Goal: Task Accomplishment & Management: Complete application form

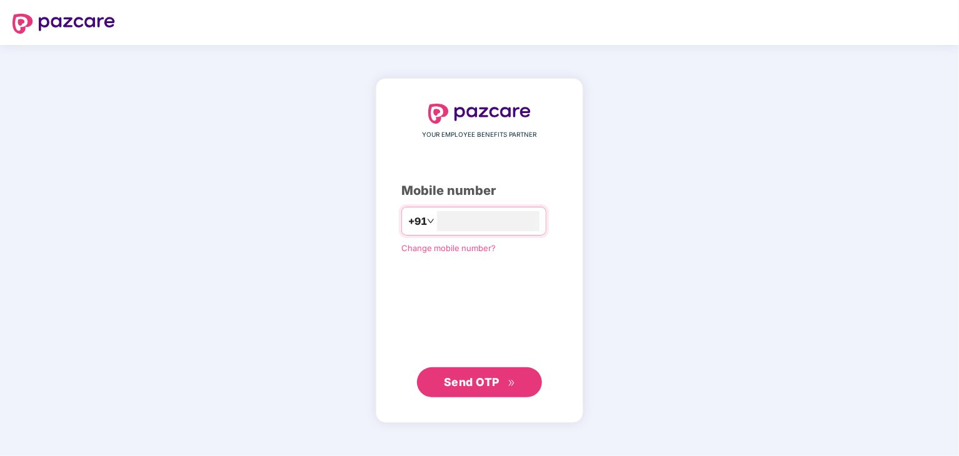
type input "**********"
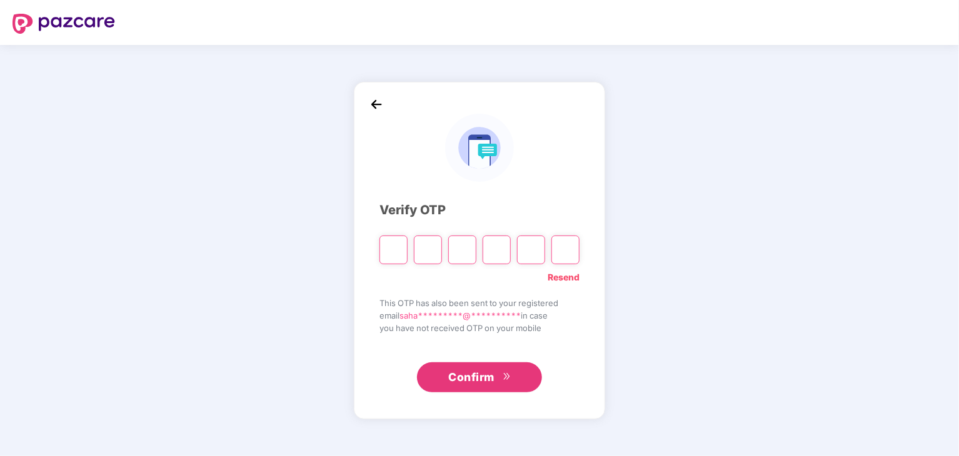
type input "*"
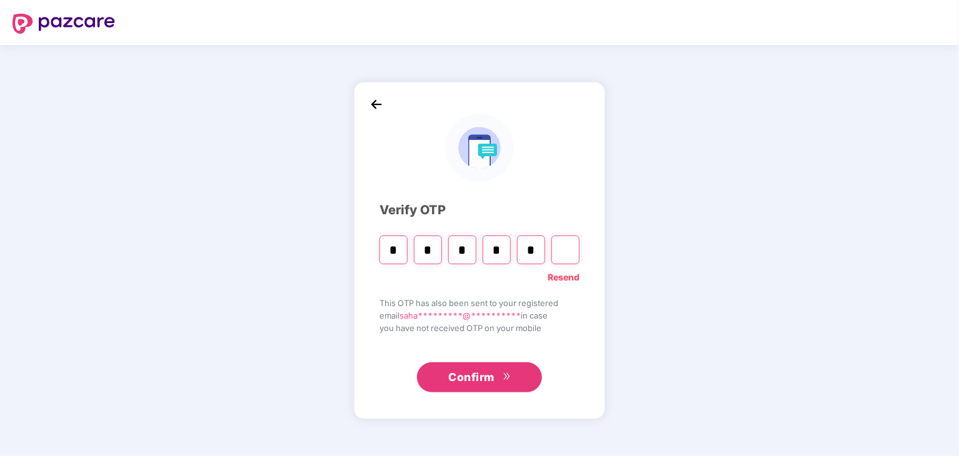
type input "*"
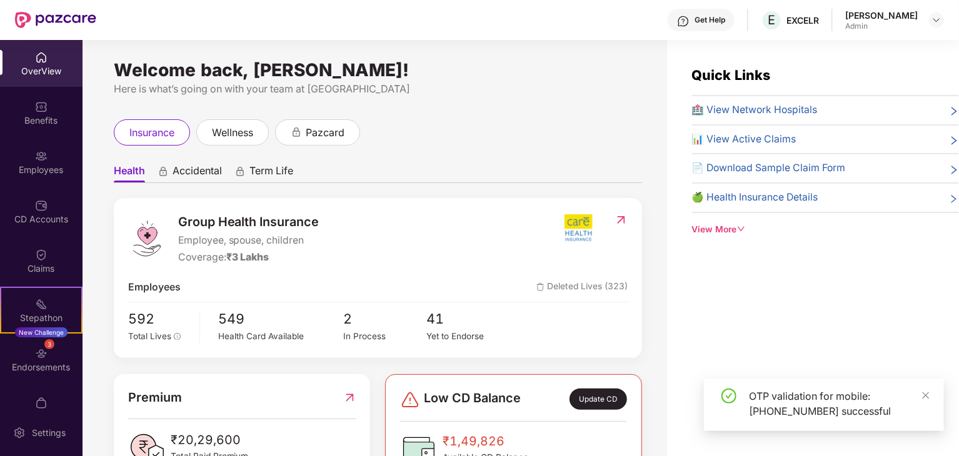
click at [28, 169] on div "Employees" at bounding box center [41, 170] width 83 height 13
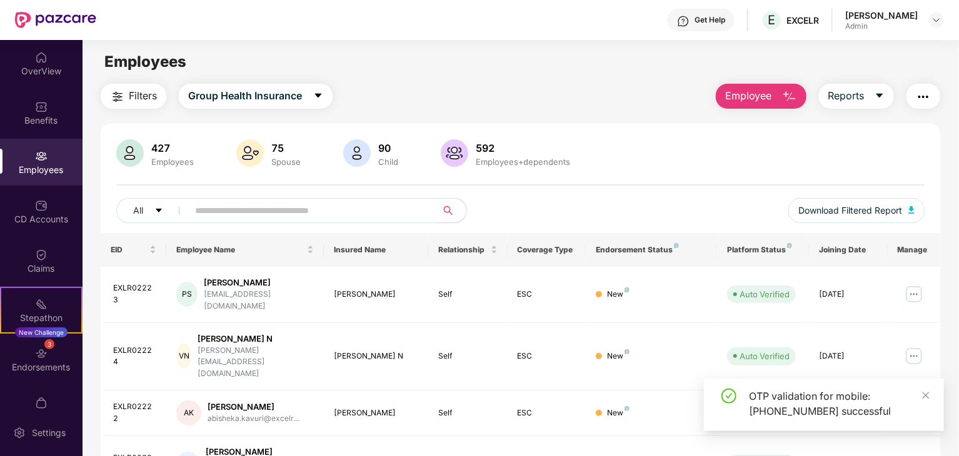
click at [790, 94] on img "button" at bounding box center [789, 96] width 15 height 15
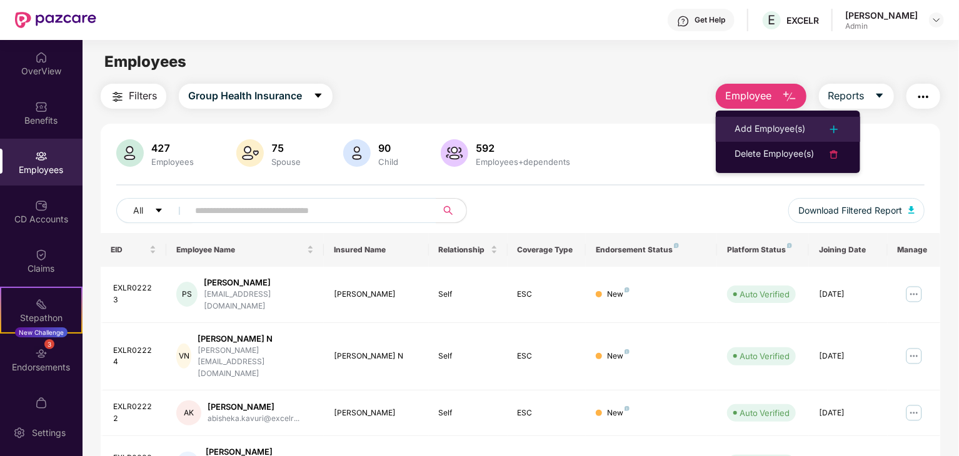
click at [774, 124] on div "Add Employee(s)" at bounding box center [770, 129] width 71 height 15
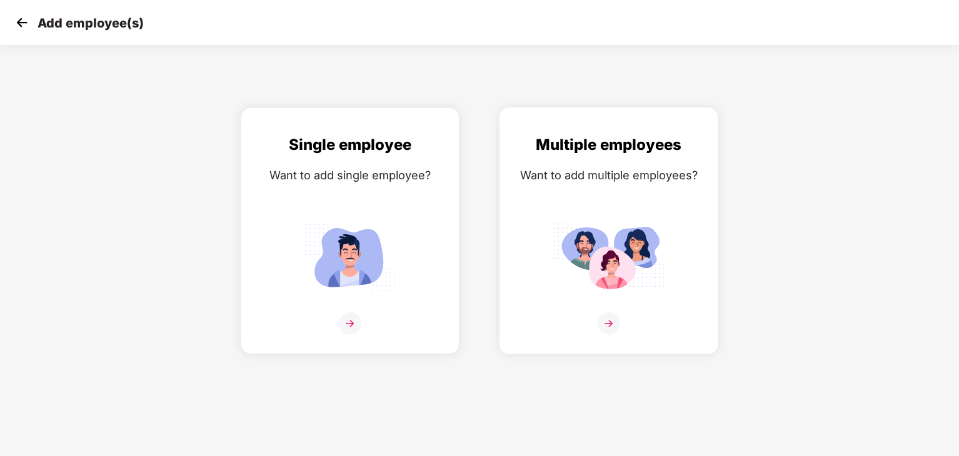
click at [615, 154] on div "Multiple employees" at bounding box center [609, 145] width 193 height 24
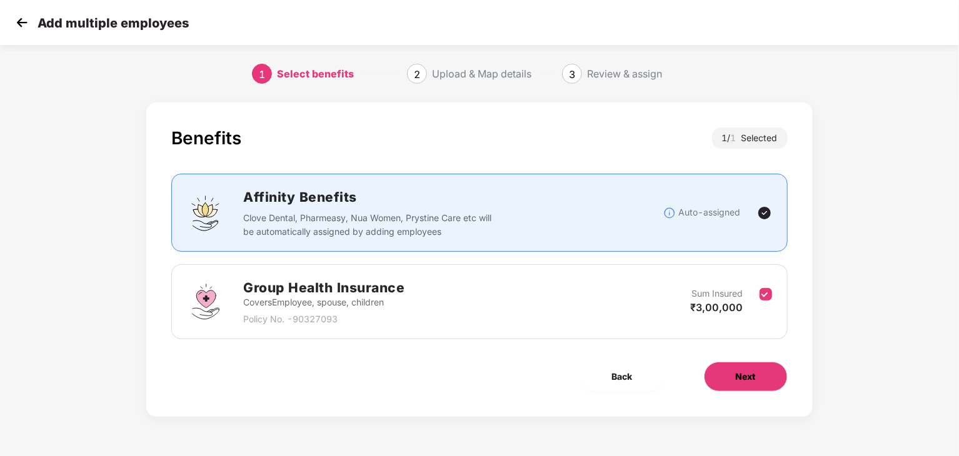
click at [736, 379] on span "Next" at bounding box center [746, 377] width 20 height 14
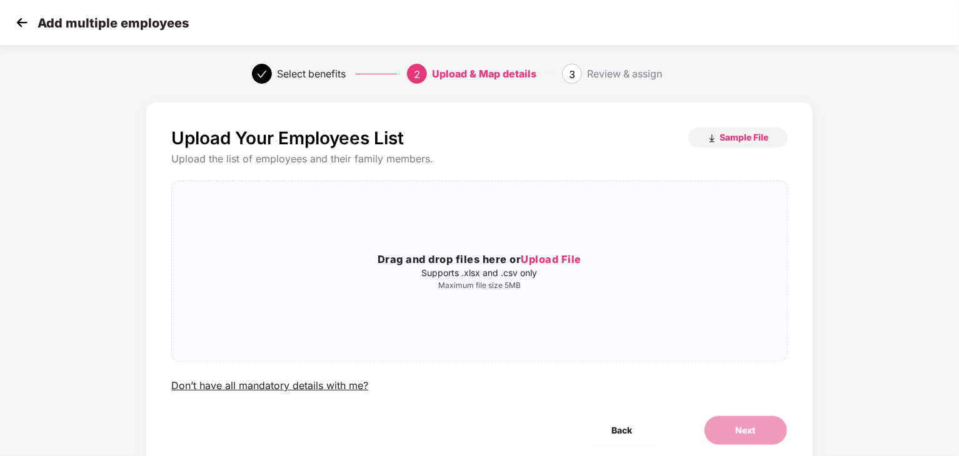
click at [16, 18] on img at bounding box center [22, 22] width 19 height 19
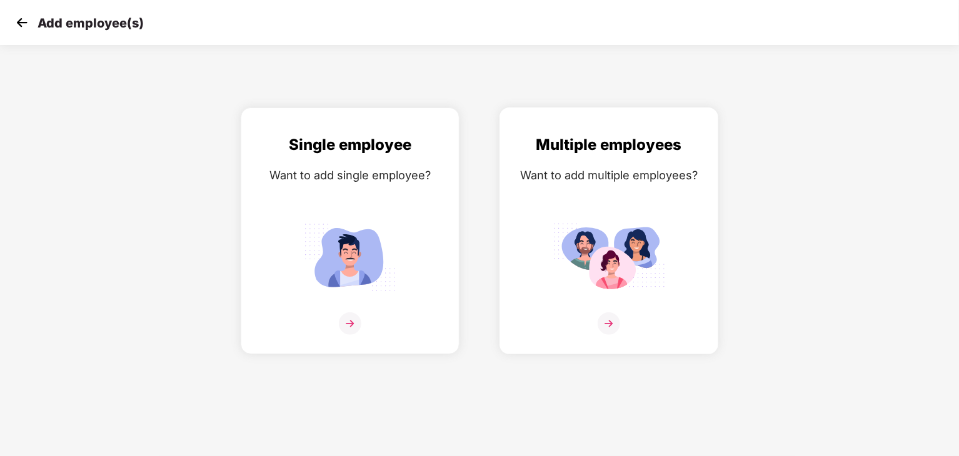
click at [608, 163] on div "Multiple employees Want to add multiple employees?" at bounding box center [609, 242] width 193 height 218
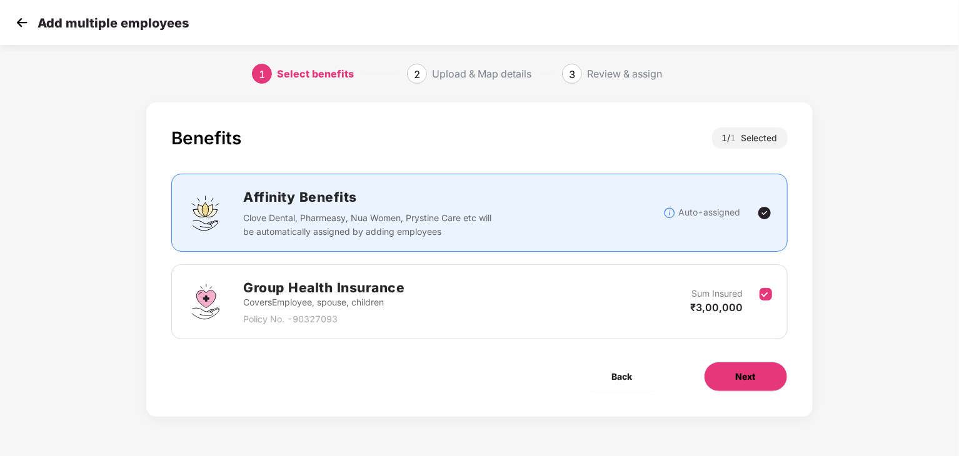
click at [733, 377] on button "Next" at bounding box center [746, 377] width 84 height 30
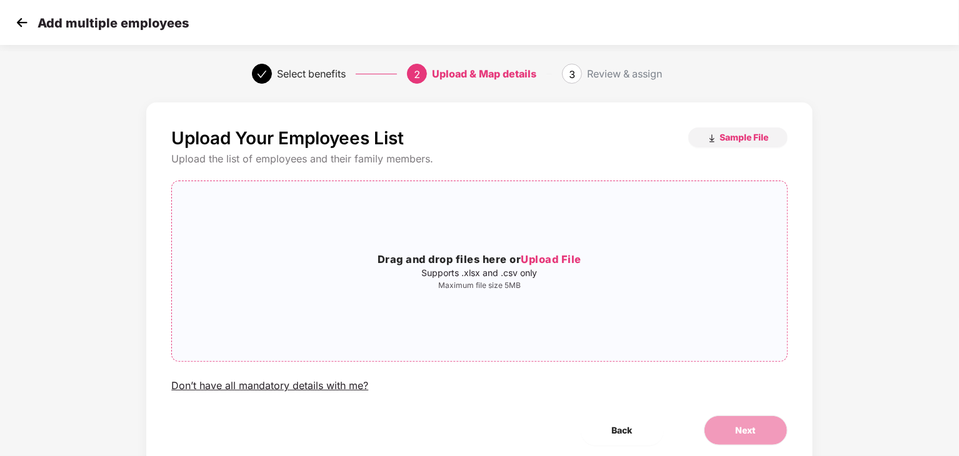
click at [543, 256] on span "Upload File" at bounding box center [551, 259] width 61 height 13
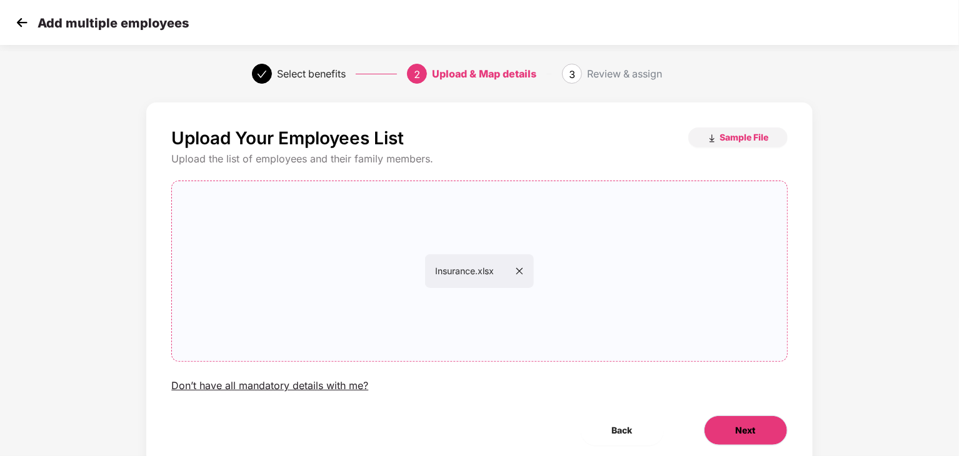
click at [743, 436] on span "Next" at bounding box center [746, 431] width 20 height 14
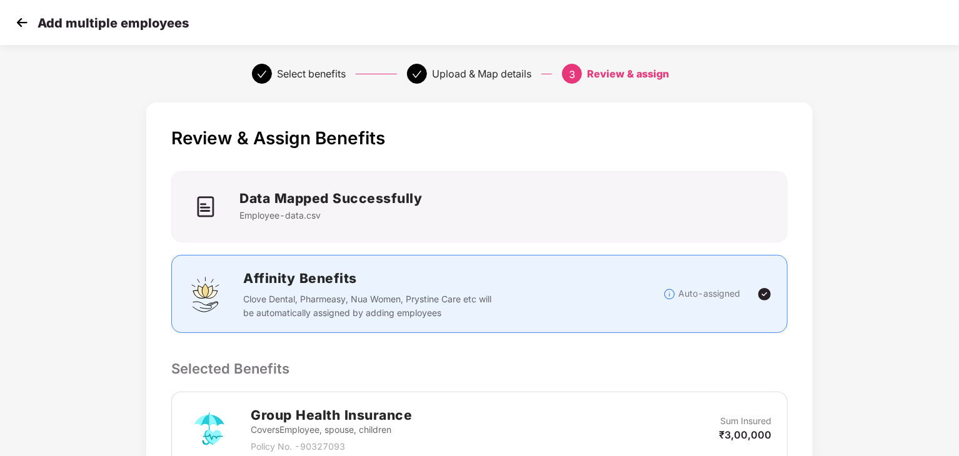
scroll to position [240, 0]
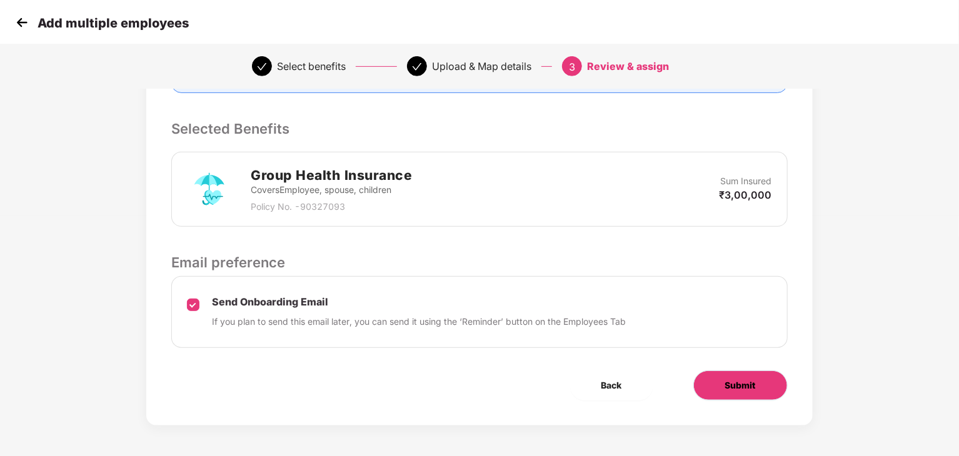
click at [719, 379] on button "Submit" at bounding box center [740, 386] width 94 height 30
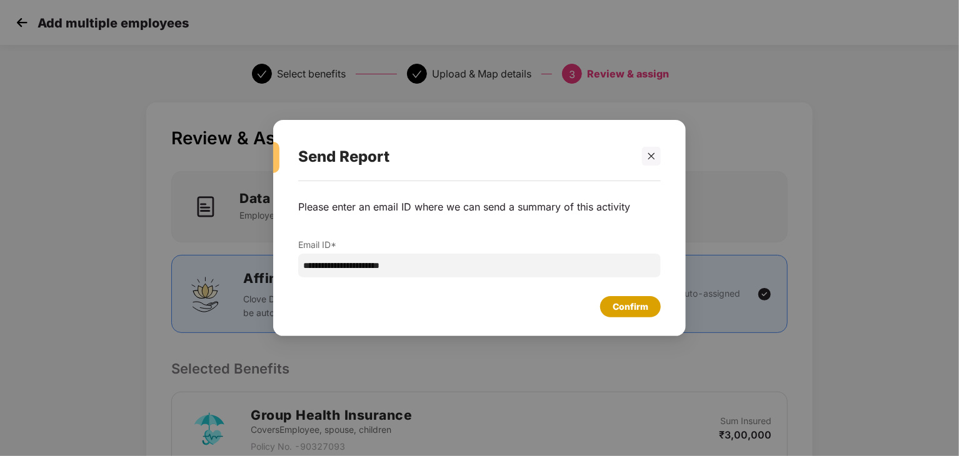
click at [625, 307] on div "Confirm" at bounding box center [631, 307] width 36 height 14
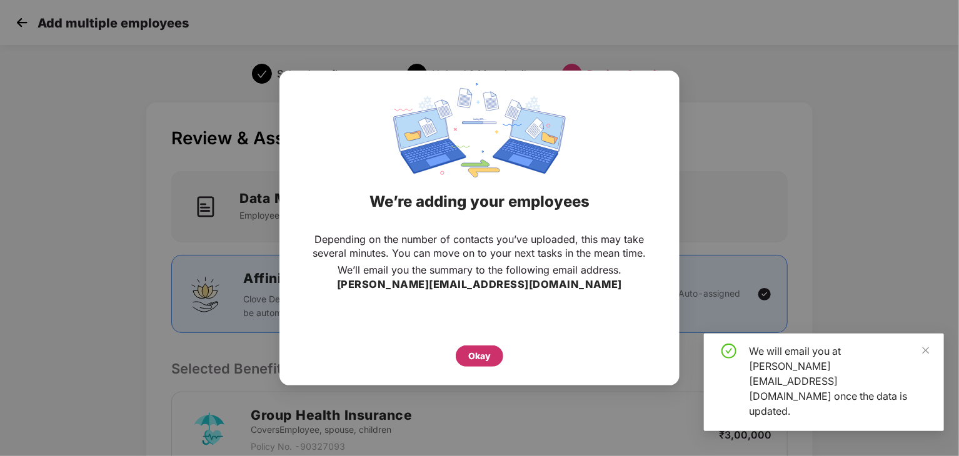
click at [465, 356] on div "Okay" at bounding box center [480, 356] width 48 height 21
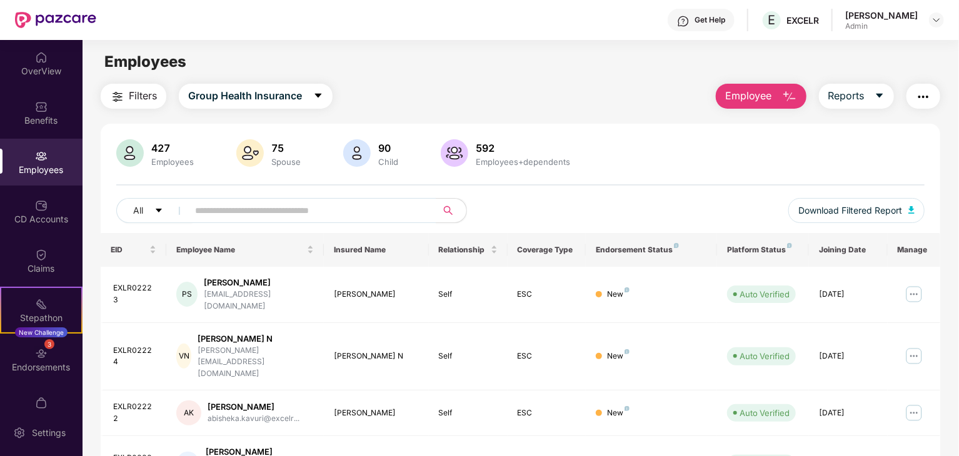
click at [783, 94] on img "button" at bounding box center [789, 96] width 15 height 15
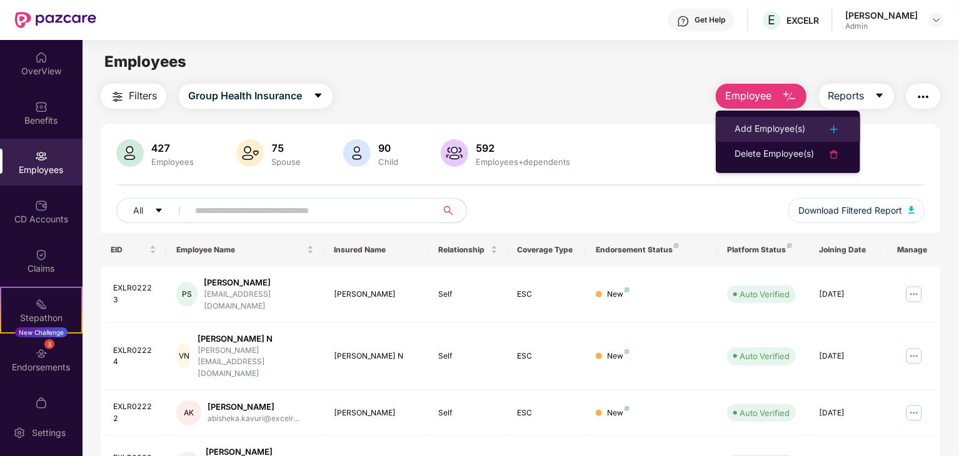
click at [763, 128] on div "Add Employee(s)" at bounding box center [770, 129] width 71 height 15
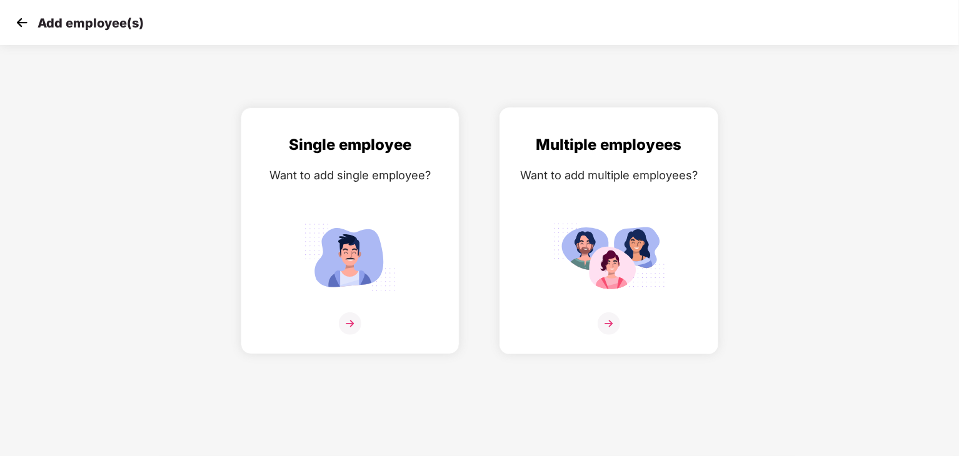
click at [567, 169] on div "Want to add multiple employees?" at bounding box center [609, 175] width 193 height 18
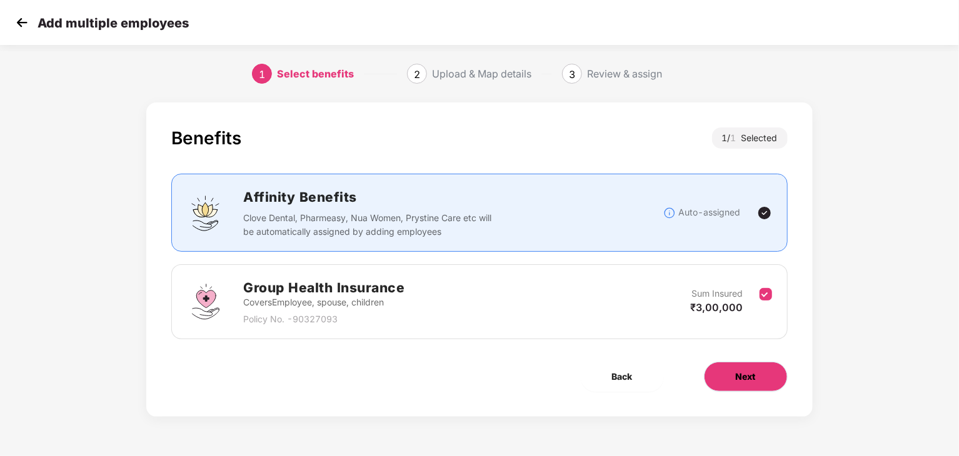
click at [731, 370] on button "Next" at bounding box center [746, 377] width 84 height 30
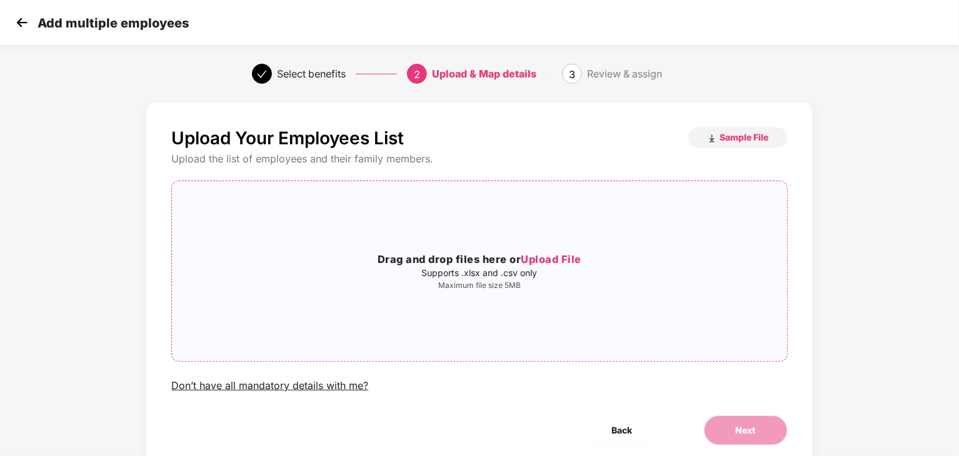
click at [544, 259] on span "Upload File" at bounding box center [551, 259] width 61 height 13
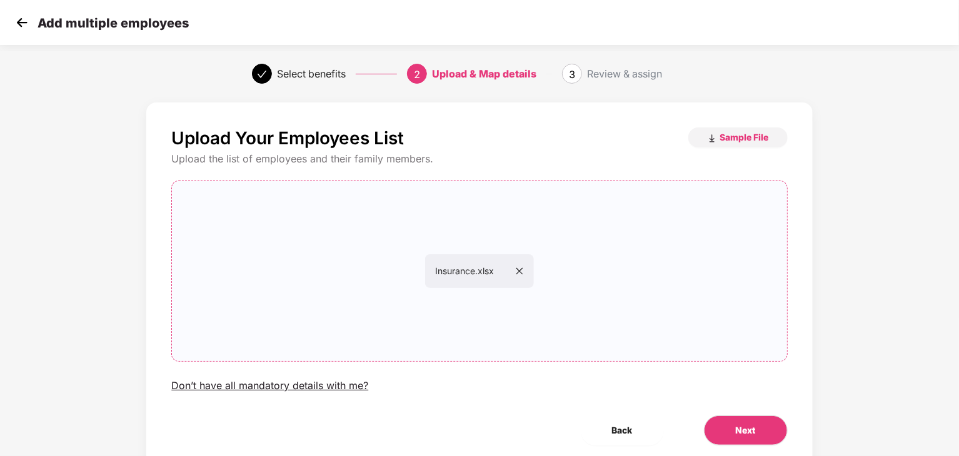
scroll to position [46, 0]
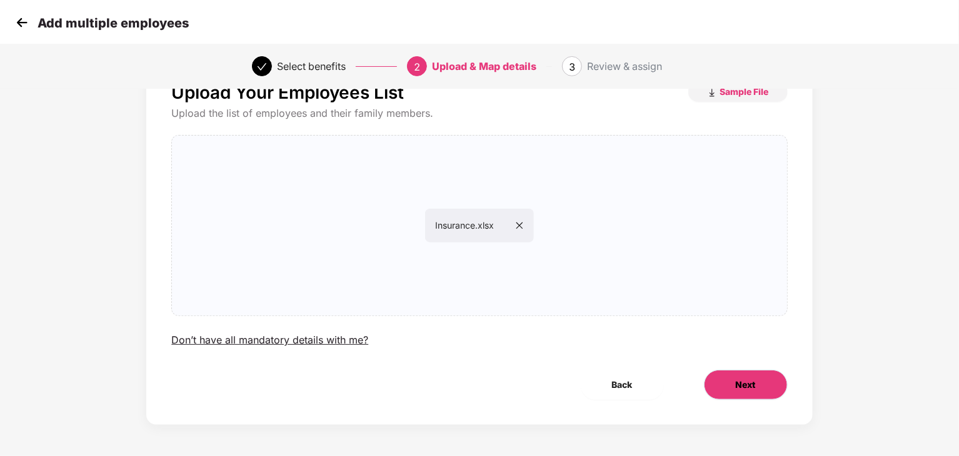
click at [747, 383] on span "Next" at bounding box center [746, 385] width 20 height 14
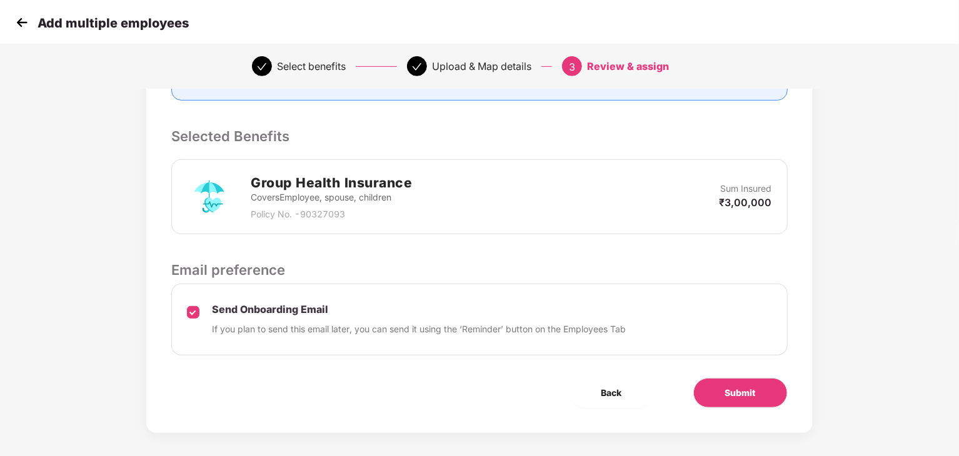
scroll to position [240, 0]
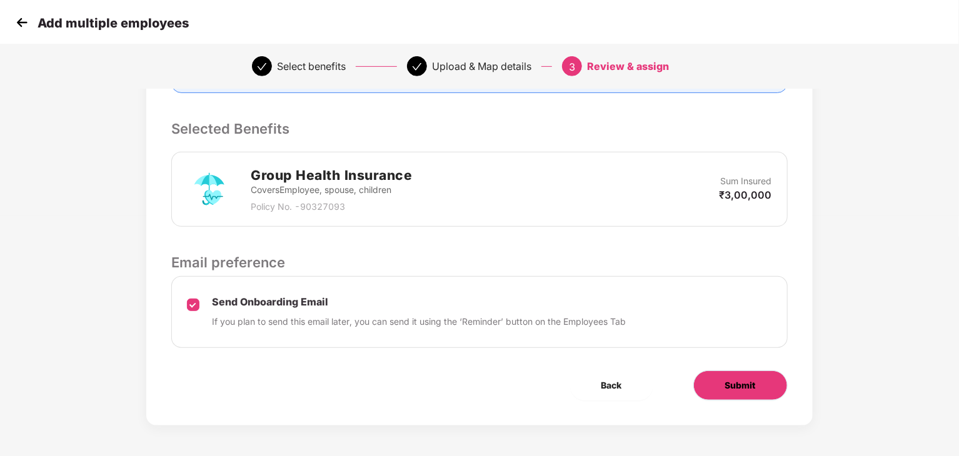
click at [733, 386] on span "Submit" at bounding box center [740, 386] width 31 height 14
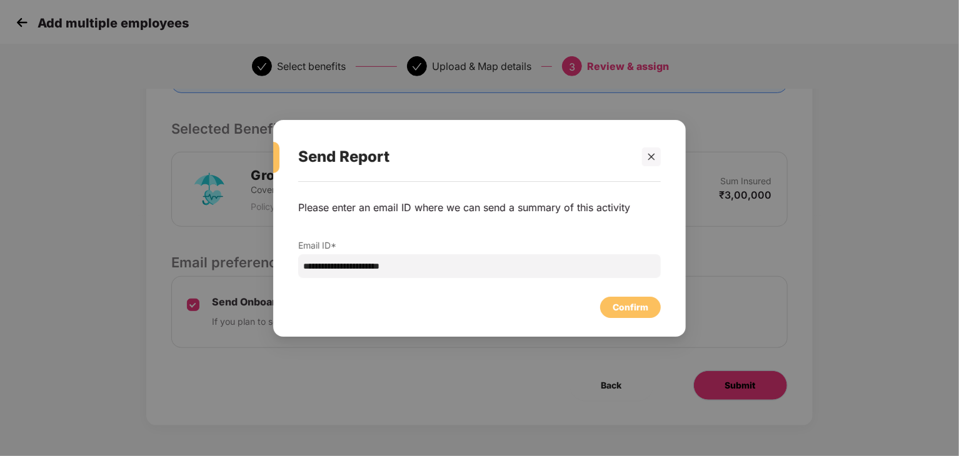
scroll to position [0, 0]
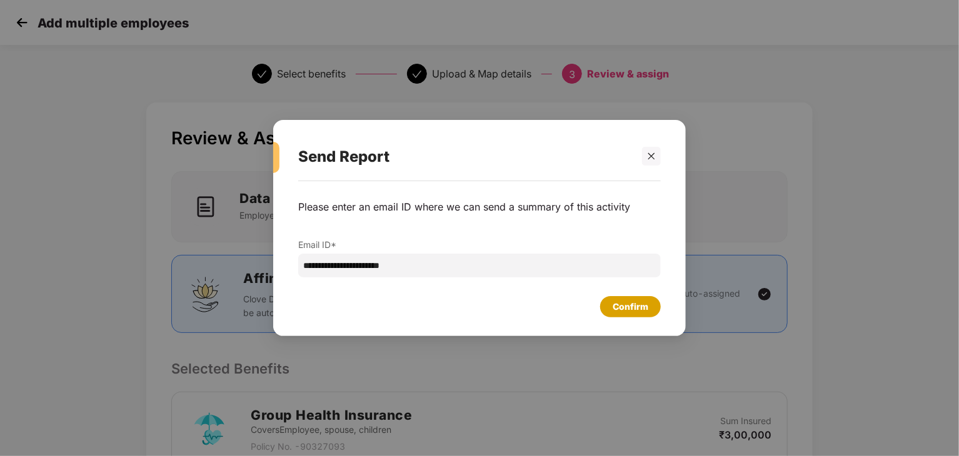
click at [623, 309] on div "Confirm" at bounding box center [631, 307] width 36 height 14
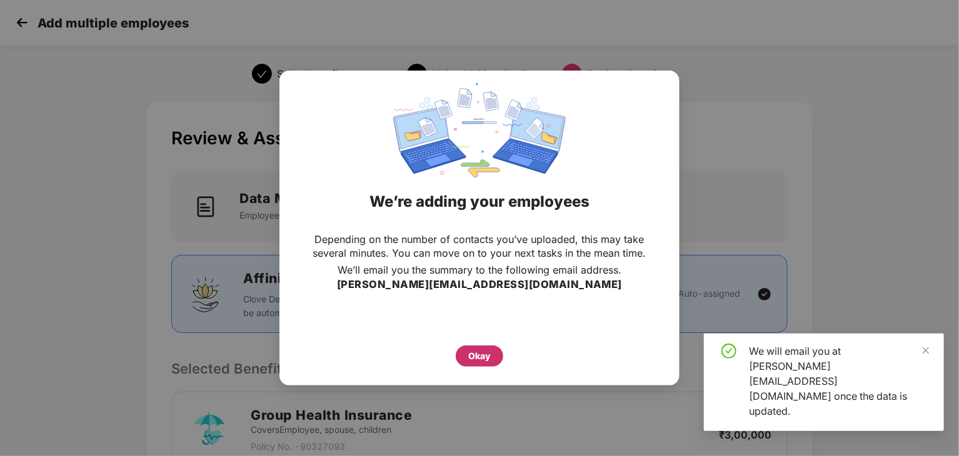
click at [483, 352] on div "Okay" at bounding box center [479, 356] width 23 height 14
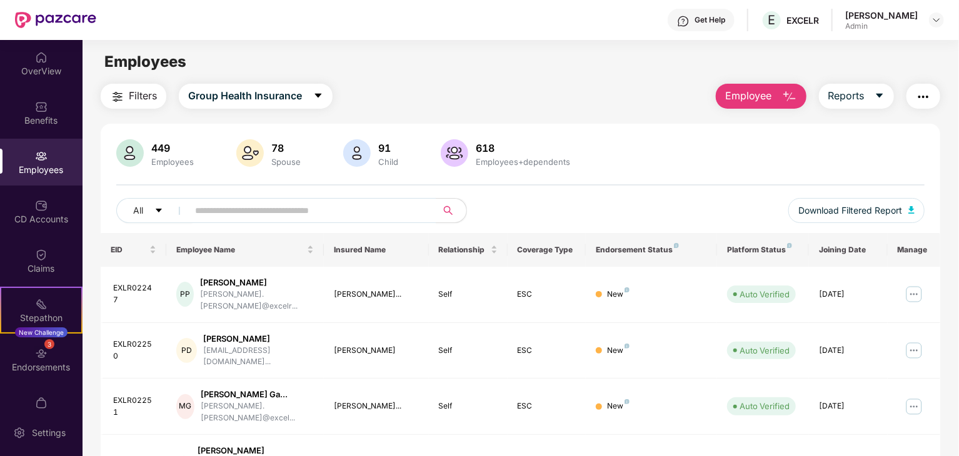
click at [793, 98] on img "button" at bounding box center [789, 96] width 15 height 15
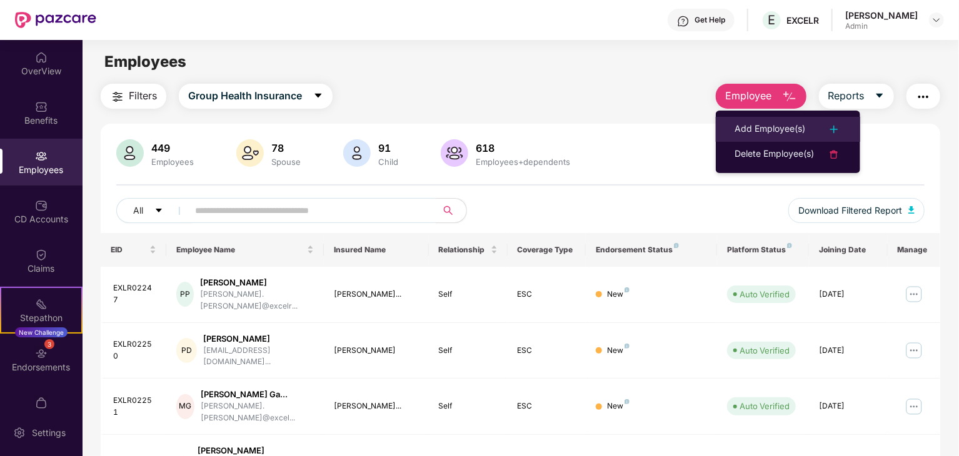
click at [780, 128] on div "Add Employee(s)" at bounding box center [770, 129] width 71 height 15
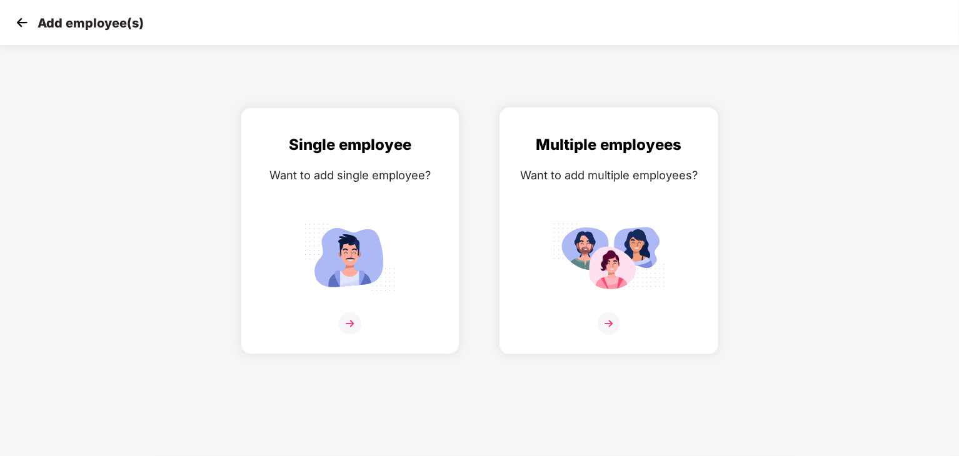
click at [566, 168] on div "Want to add multiple employees?" at bounding box center [609, 175] width 193 height 18
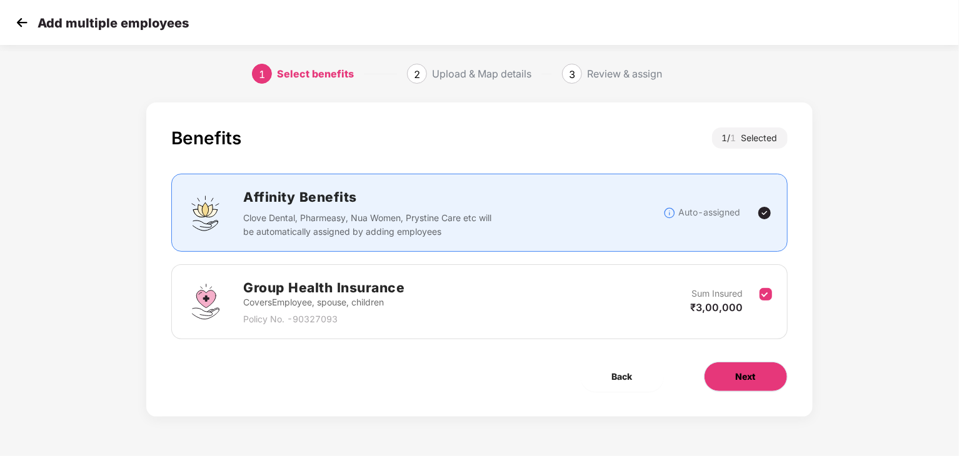
click at [738, 367] on button "Next" at bounding box center [746, 377] width 84 height 30
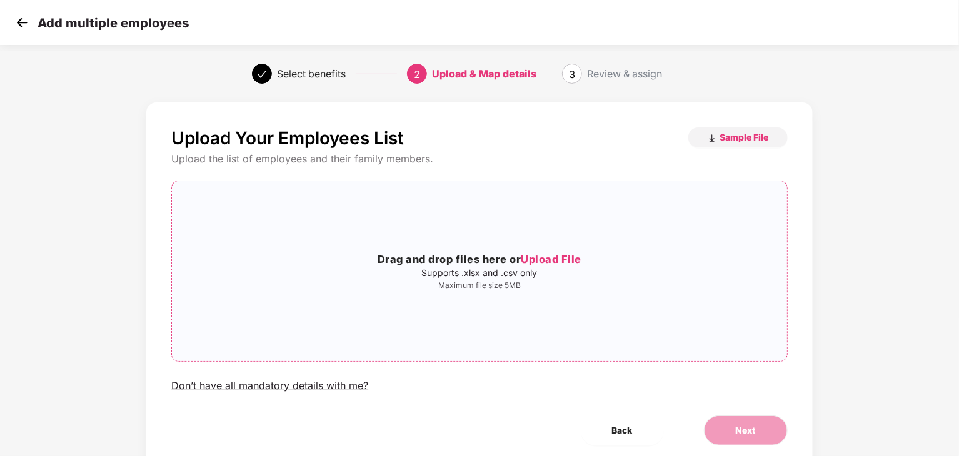
click at [548, 253] on h3 "Drag and drop files here or Upload File" at bounding box center [479, 260] width 615 height 16
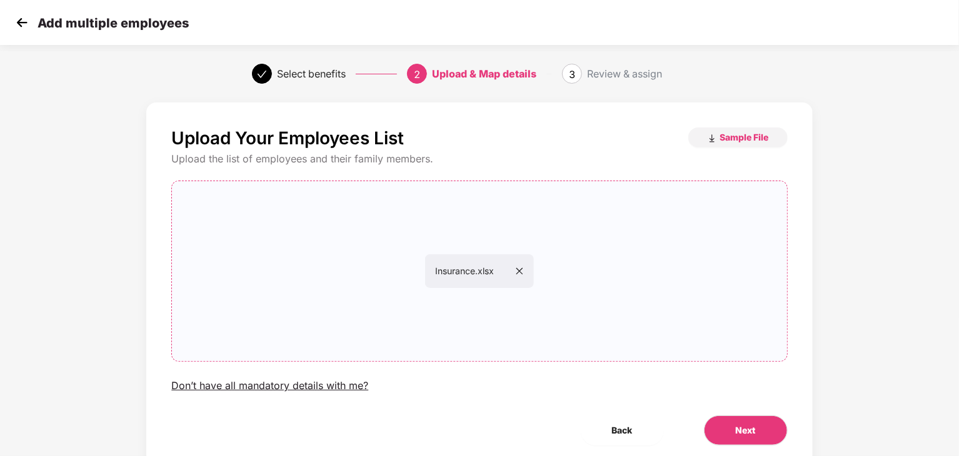
scroll to position [46, 0]
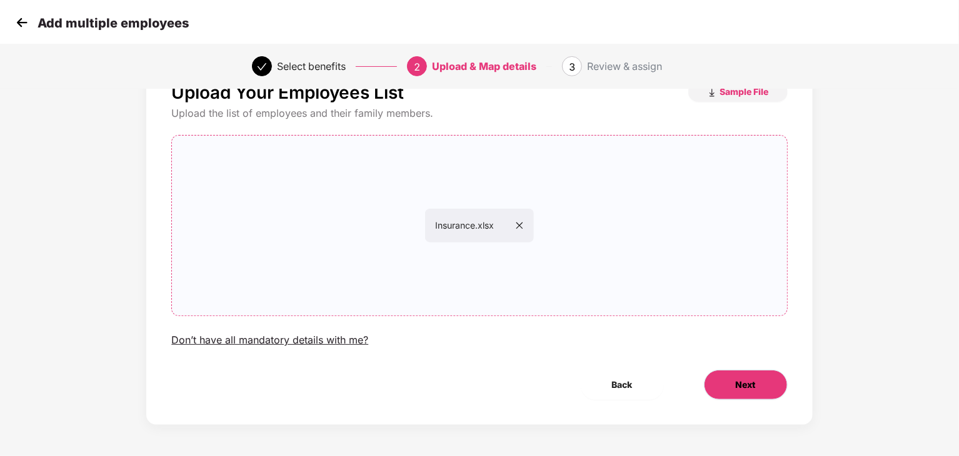
click at [740, 391] on button "Next" at bounding box center [746, 385] width 84 height 30
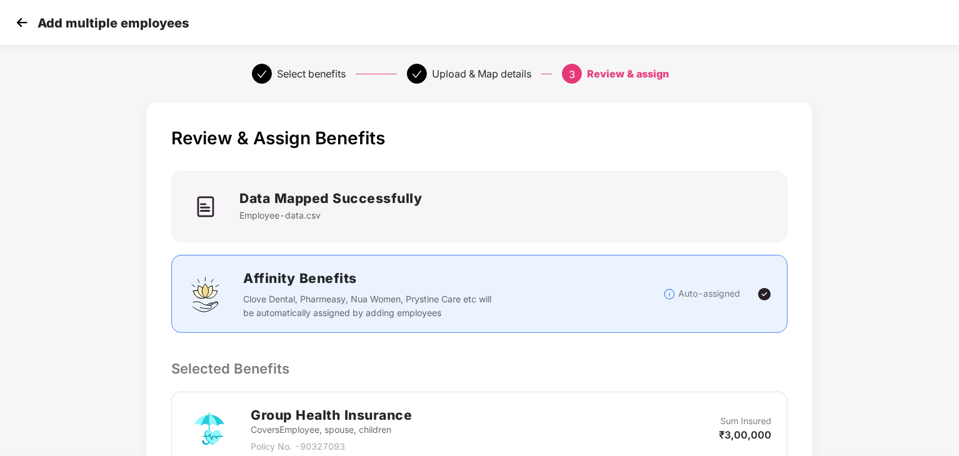
scroll to position [240, 0]
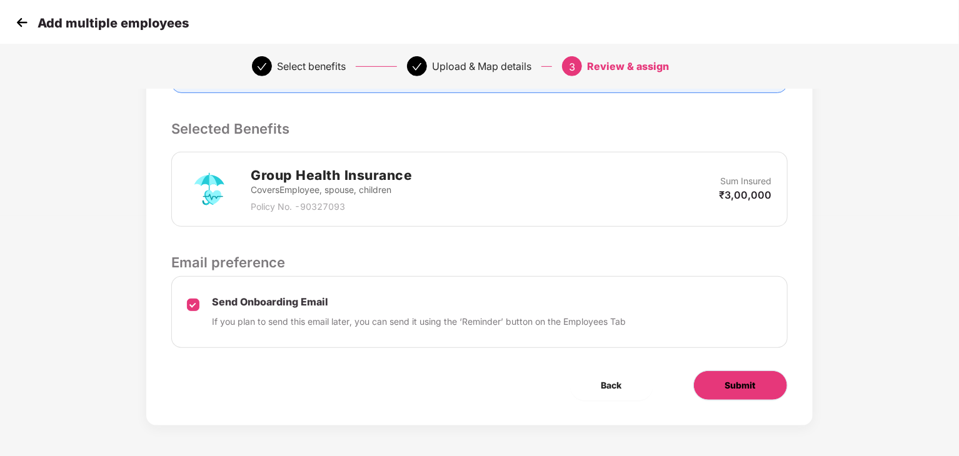
click at [755, 390] on span "Submit" at bounding box center [740, 386] width 31 height 14
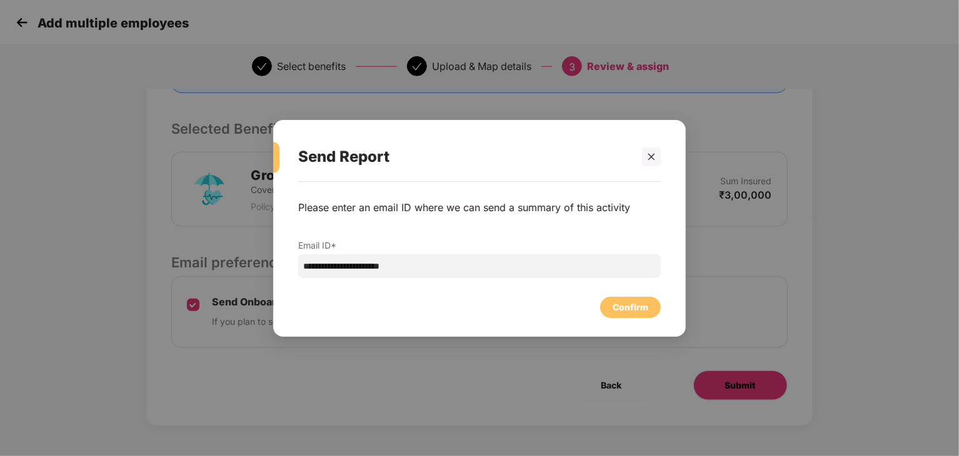
scroll to position [0, 0]
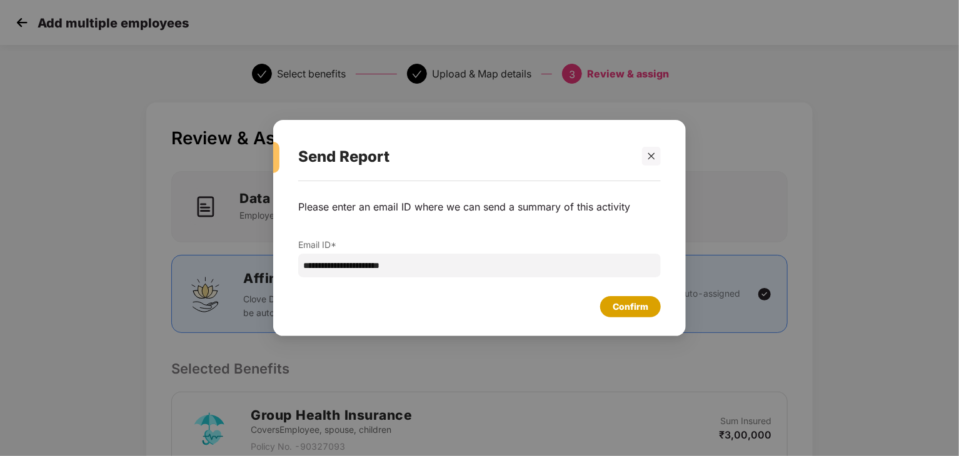
click at [623, 306] on div "Confirm" at bounding box center [631, 307] width 36 height 14
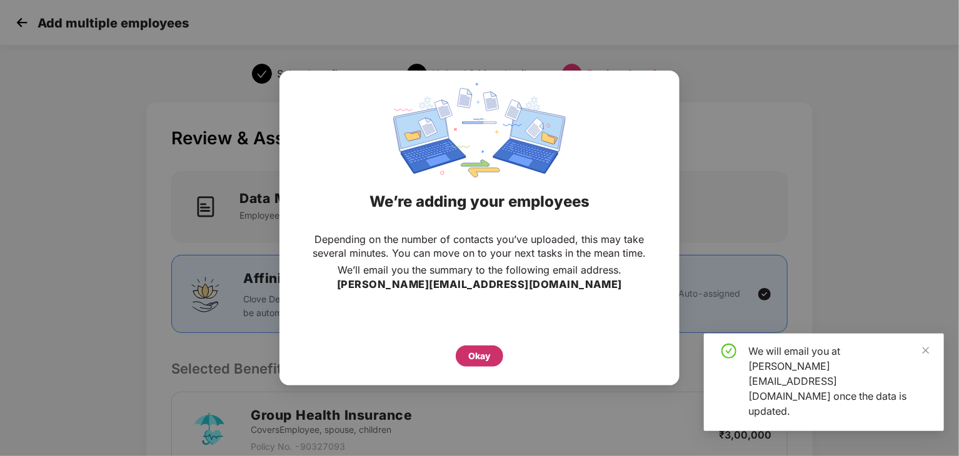
click at [475, 358] on div "Okay" at bounding box center [479, 356] width 23 height 14
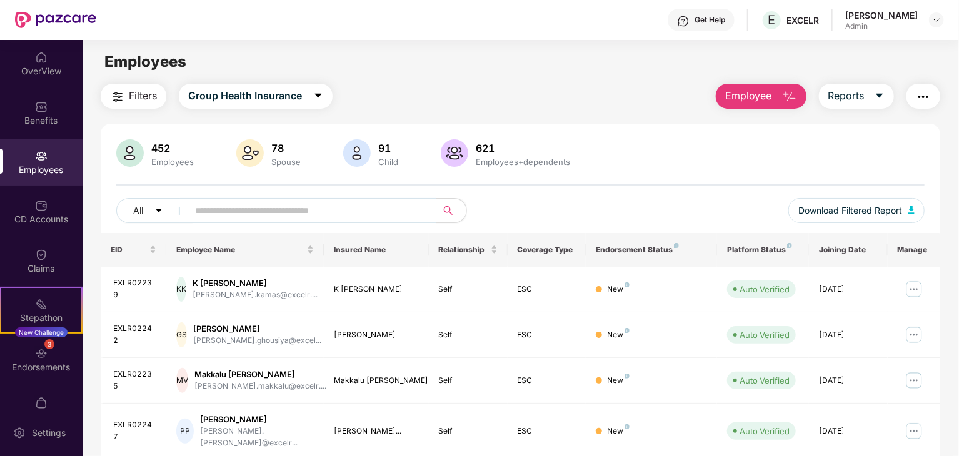
click at [255, 203] on input "text" at bounding box center [307, 210] width 224 height 19
paste input "*********"
type input "*********"
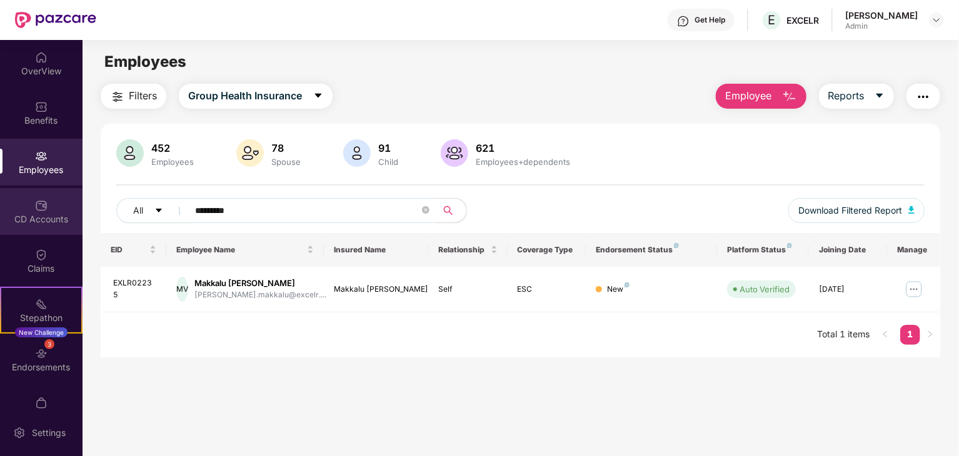
drag, startPoint x: 268, startPoint y: 215, endPoint x: 36, endPoint y: 218, distance: 231.3
click at [36, 218] on div "OverView Benefits Employees CD Accounts Claims Stepathon New Challenge 3 Endors…" at bounding box center [479, 248] width 959 height 416
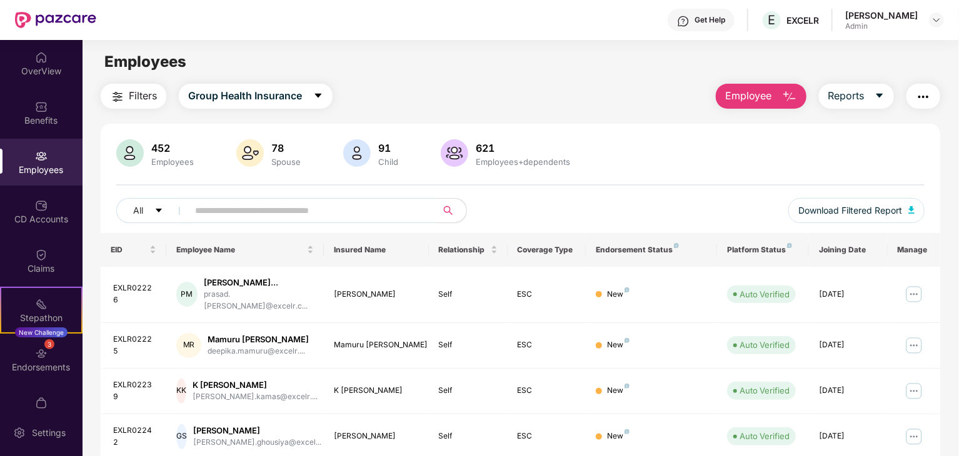
click at [581, 73] on div "Employees" at bounding box center [521, 62] width 876 height 24
click at [580, 76] on main "Employees Filters Group Health Insurance Employee Reports 452 Employees 78 Spou…" at bounding box center [521, 268] width 876 height 456
